Goal: Task Accomplishment & Management: Manage account settings

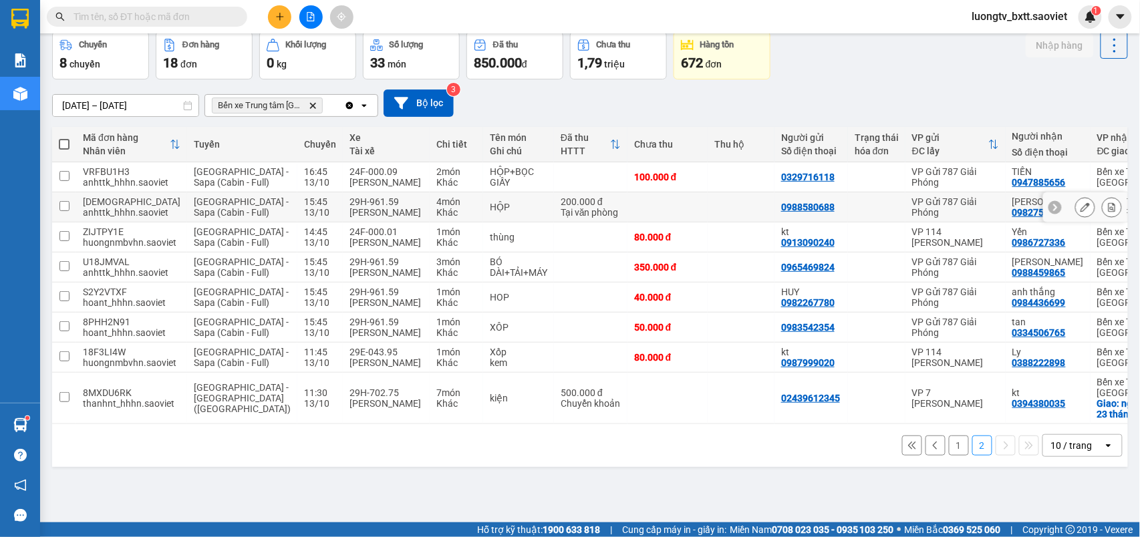
scroll to position [102, 0]
click at [554, 222] on td at bounding box center [590, 237] width 73 height 30
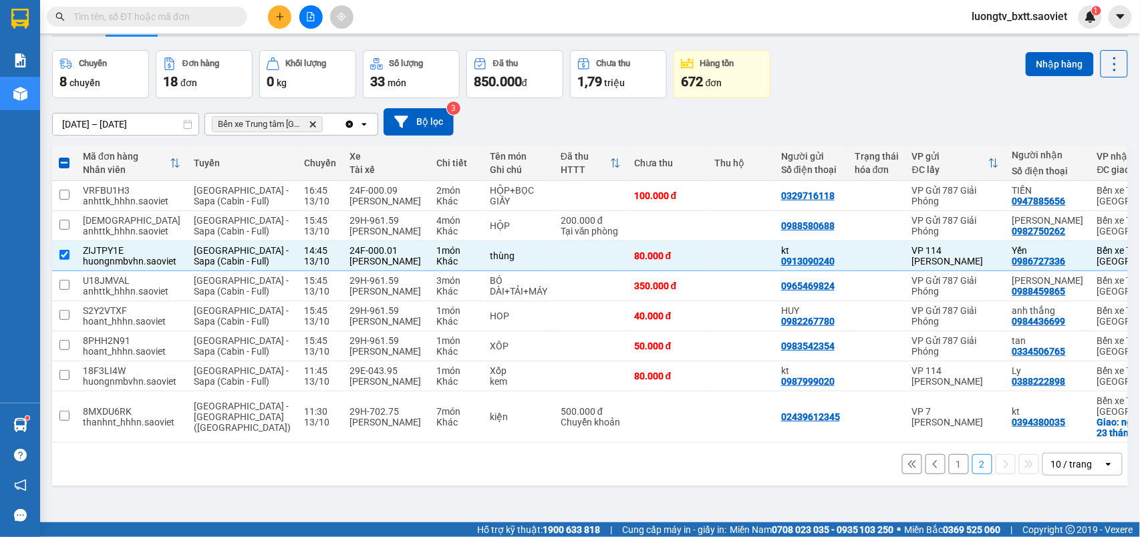
scroll to position [12, 0]
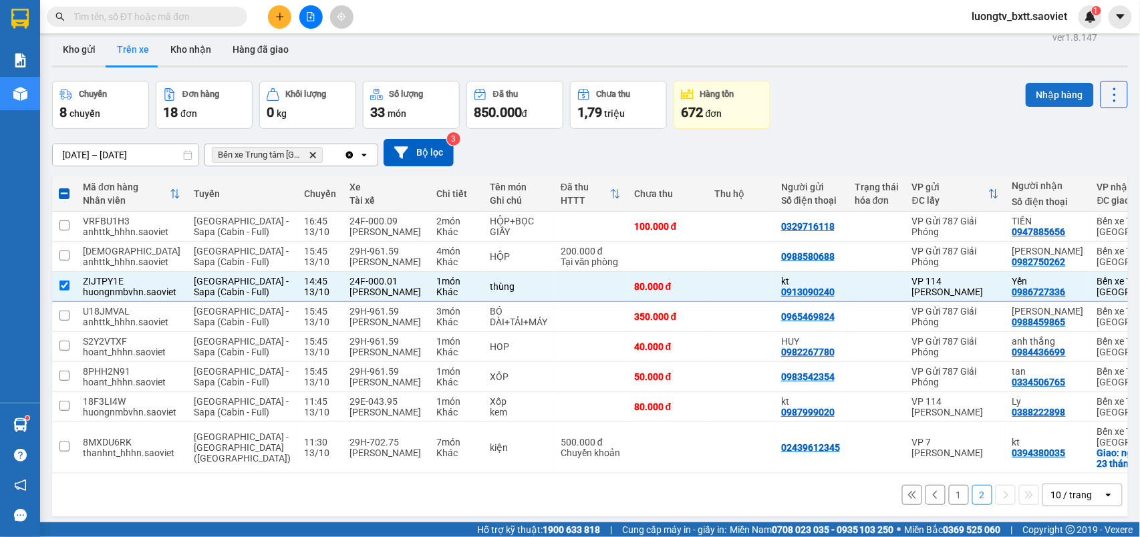
click at [1042, 91] on button "Nhập hàng" at bounding box center [1060, 95] width 68 height 24
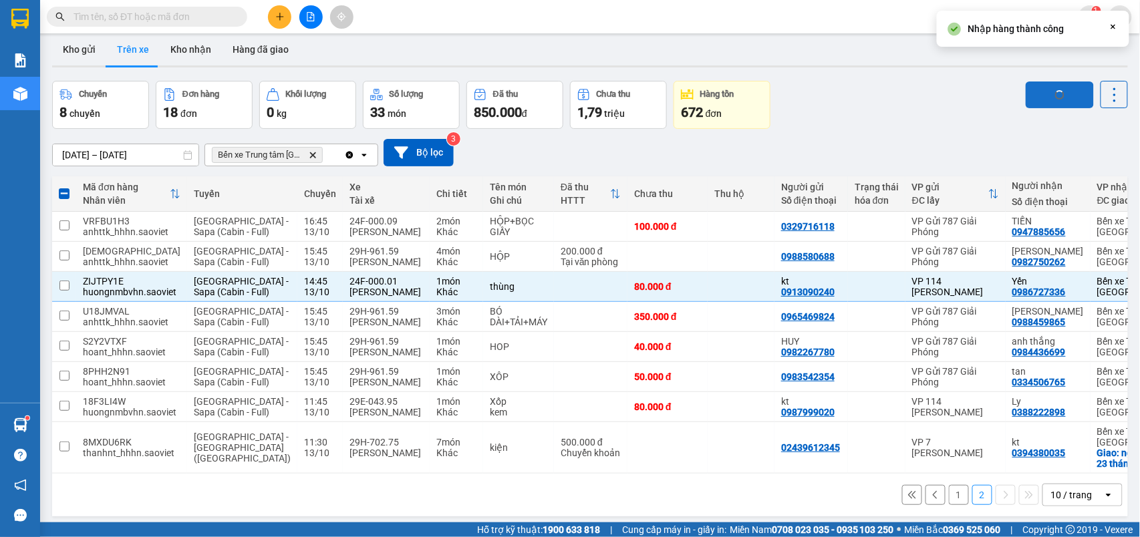
checkbox input "false"
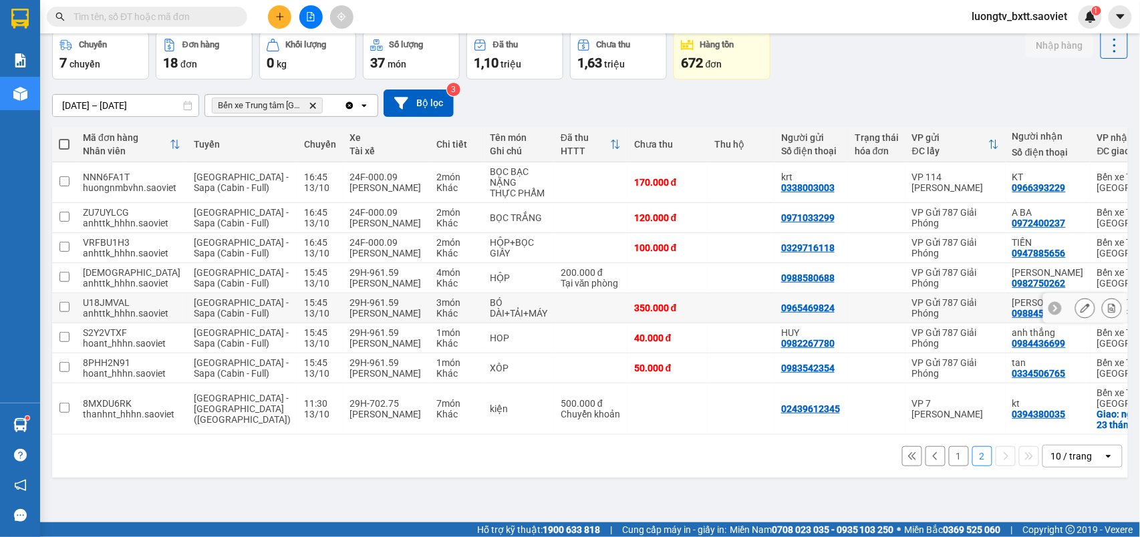
scroll to position [102, 0]
click at [949, 466] on button "1" at bounding box center [959, 456] width 20 height 20
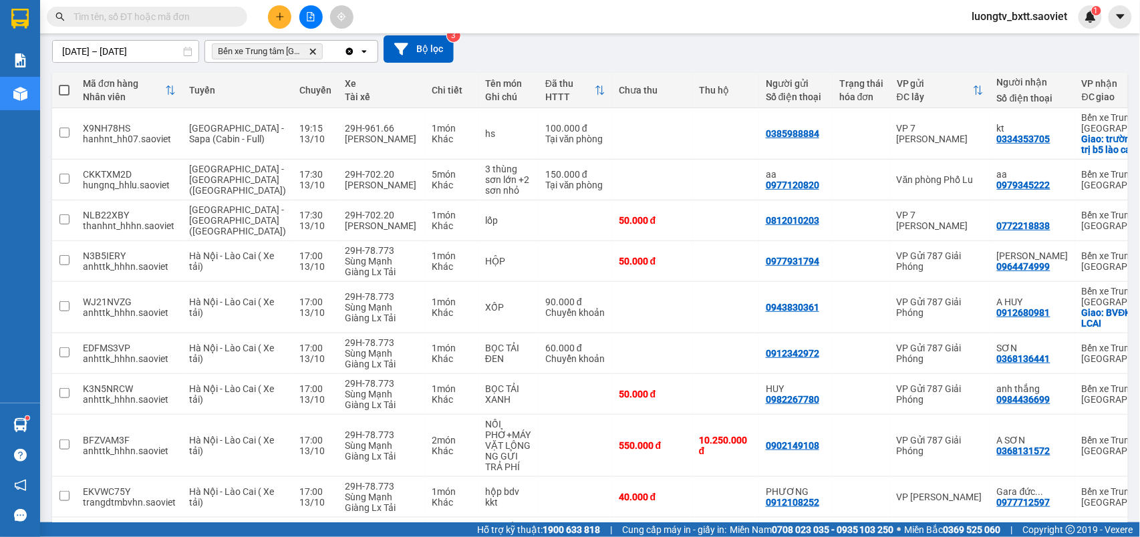
scroll to position [0, 0]
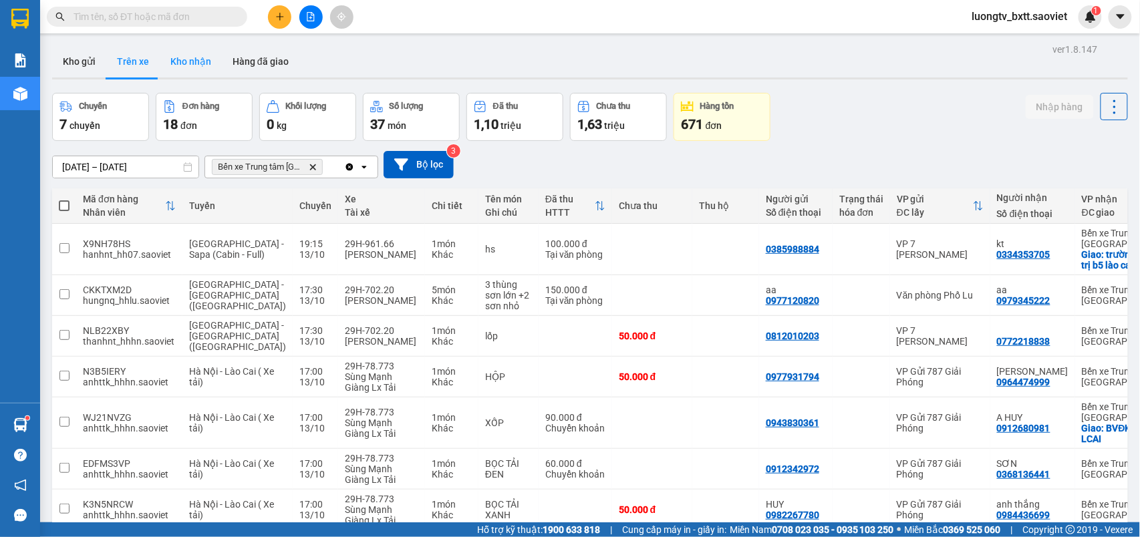
click at [196, 54] on button "Kho nhận" at bounding box center [191, 61] width 62 height 32
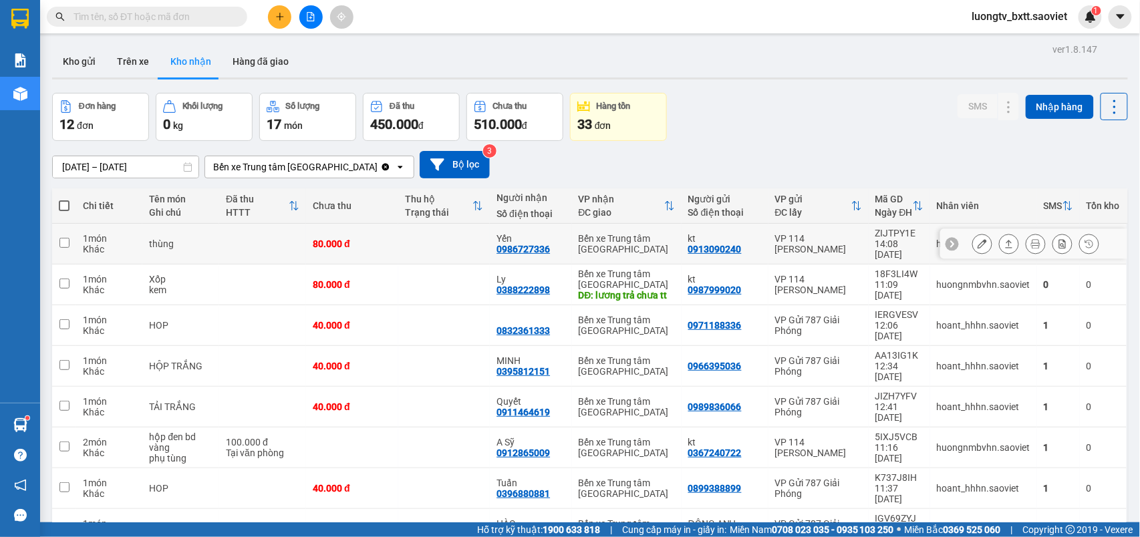
click at [444, 231] on td at bounding box center [444, 244] width 92 height 41
checkbox input "true"
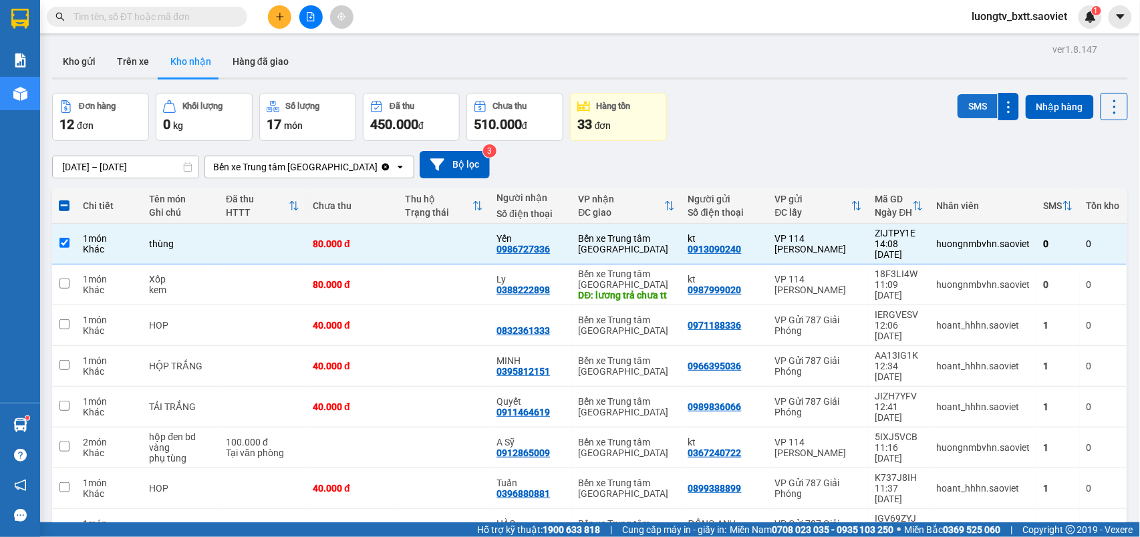
click at [957, 108] on button "SMS" at bounding box center [977, 106] width 40 height 24
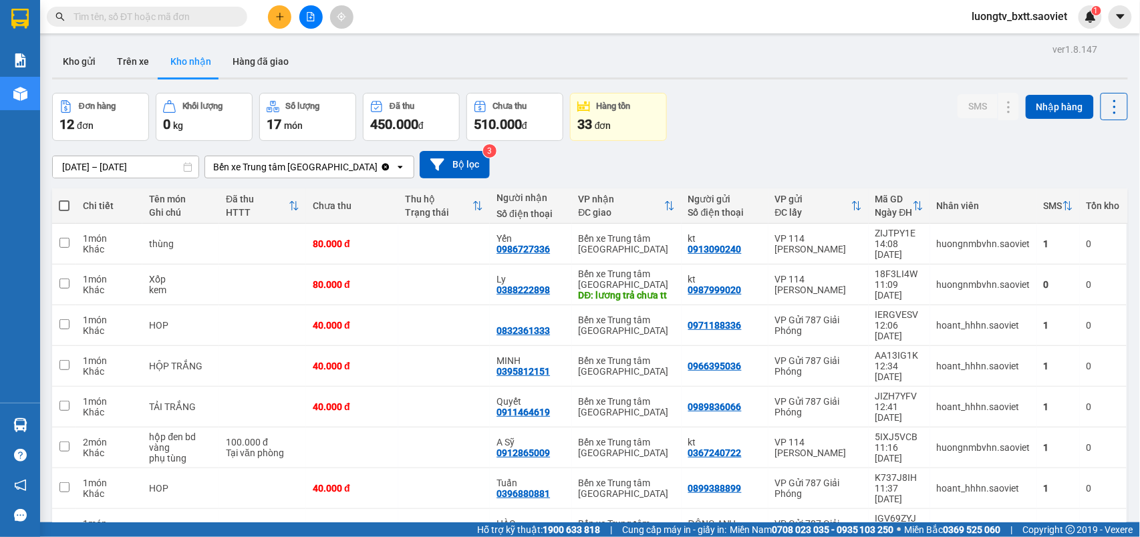
click at [877, 127] on div "Đơn hàng 12 đơn Khối lượng 0 kg Số lượng 17 món Đã thu 450.000 đ Chưa thu 510.0…" at bounding box center [590, 117] width 1076 height 48
